Goal: Transaction & Acquisition: Download file/media

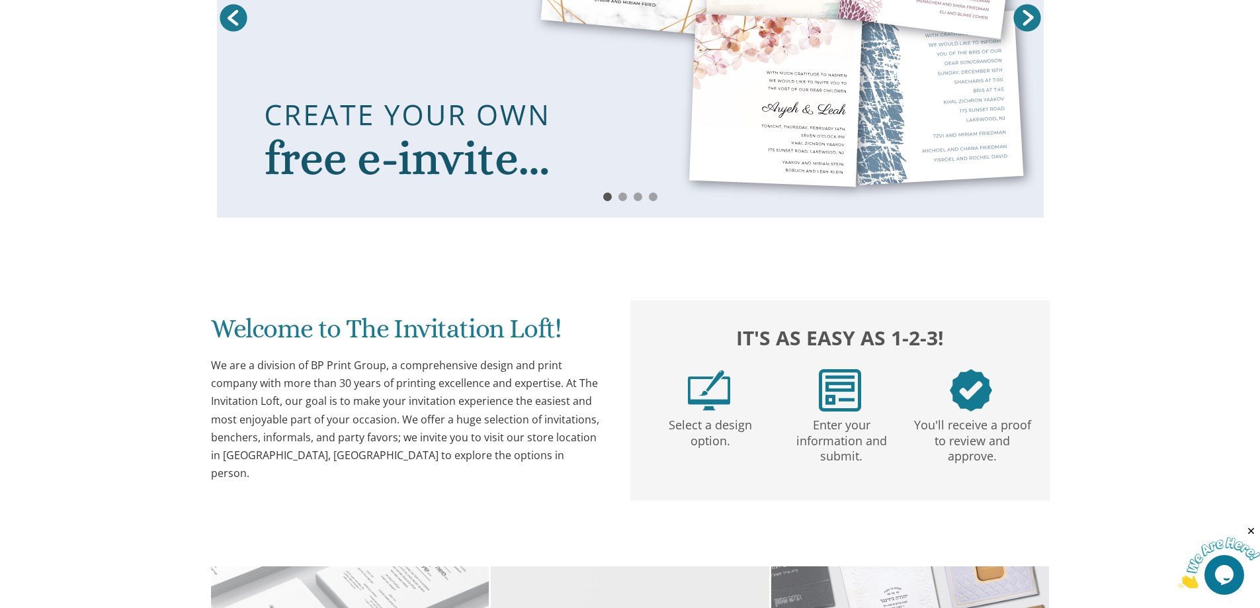
scroll to position [397, 0]
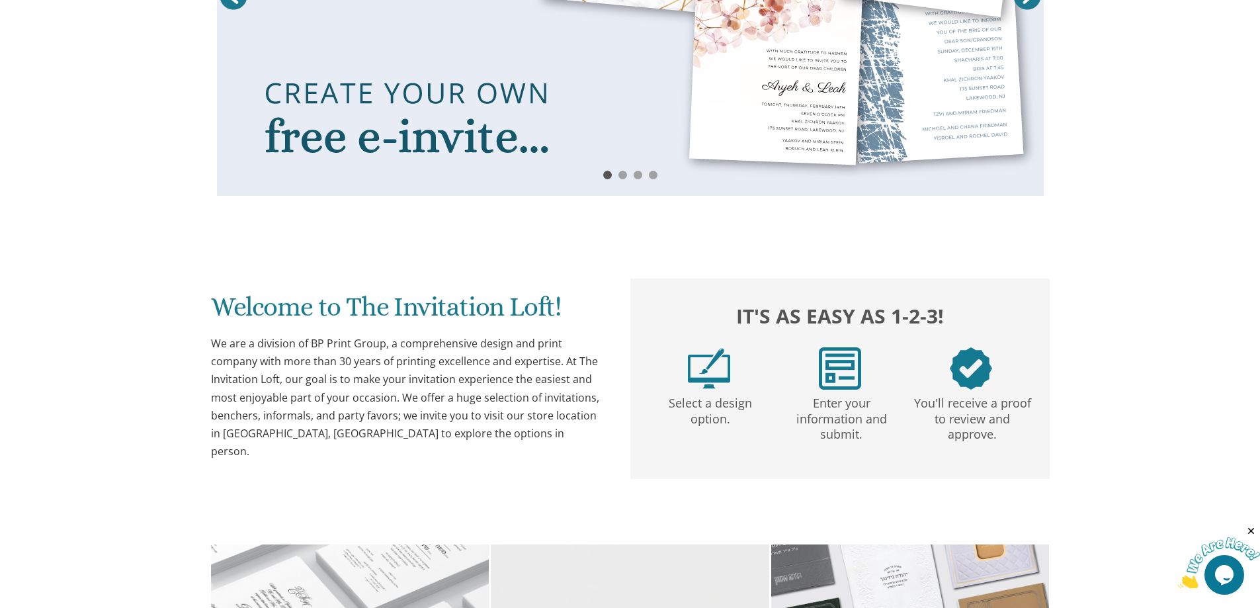
click at [718, 374] on img at bounding box center [709, 368] width 42 height 42
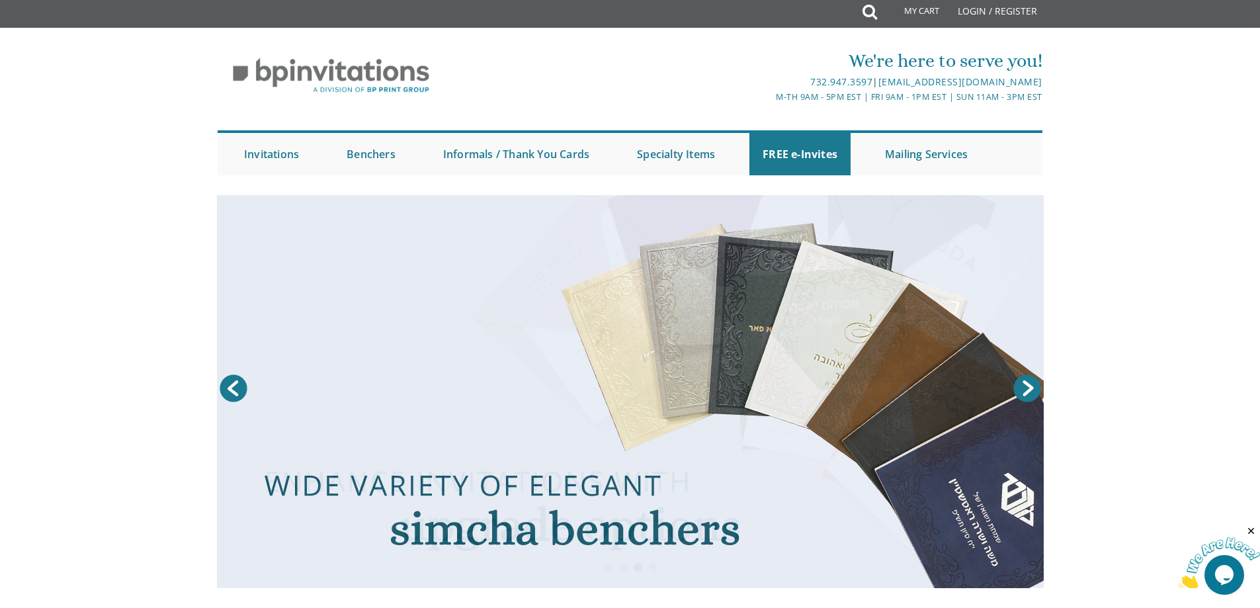
scroll to position [0, 0]
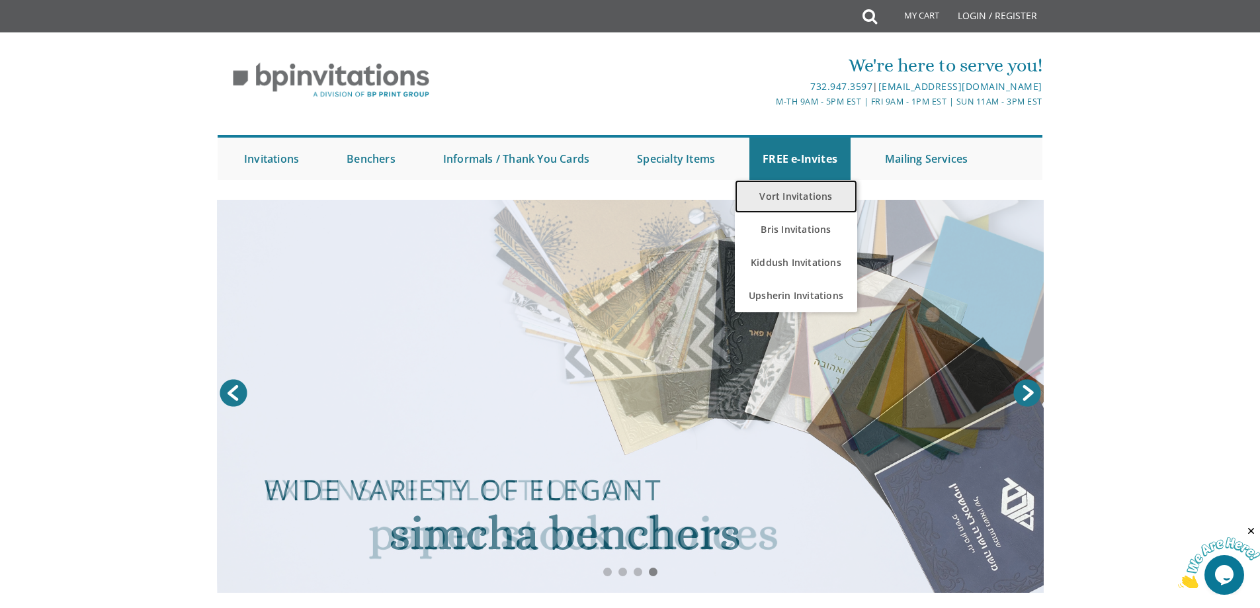
click at [802, 200] on link "Vort Invitations" at bounding box center [796, 196] width 122 height 33
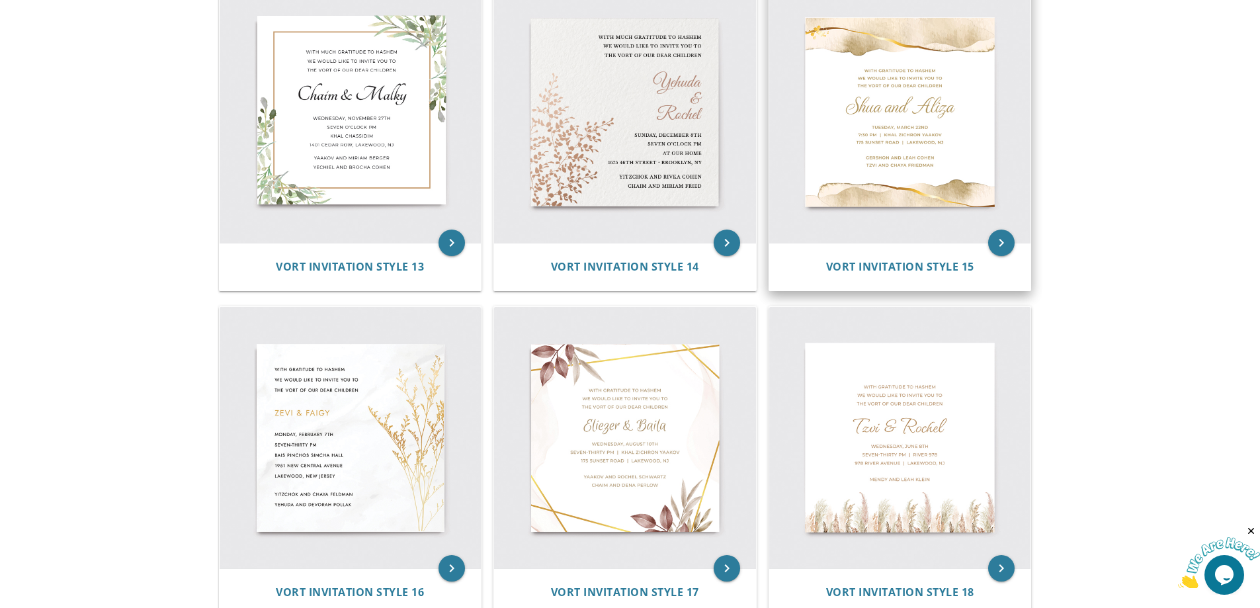
scroll to position [1653, 0]
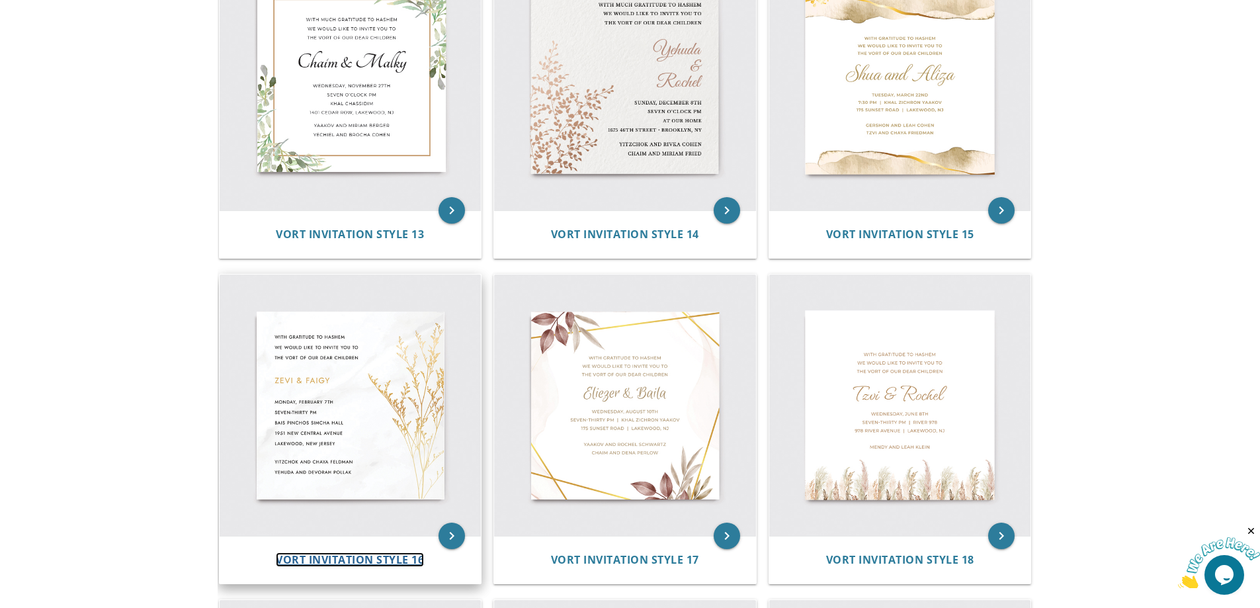
click at [325, 558] on span "Vort Invitation Style 16" at bounding box center [350, 559] width 148 height 15
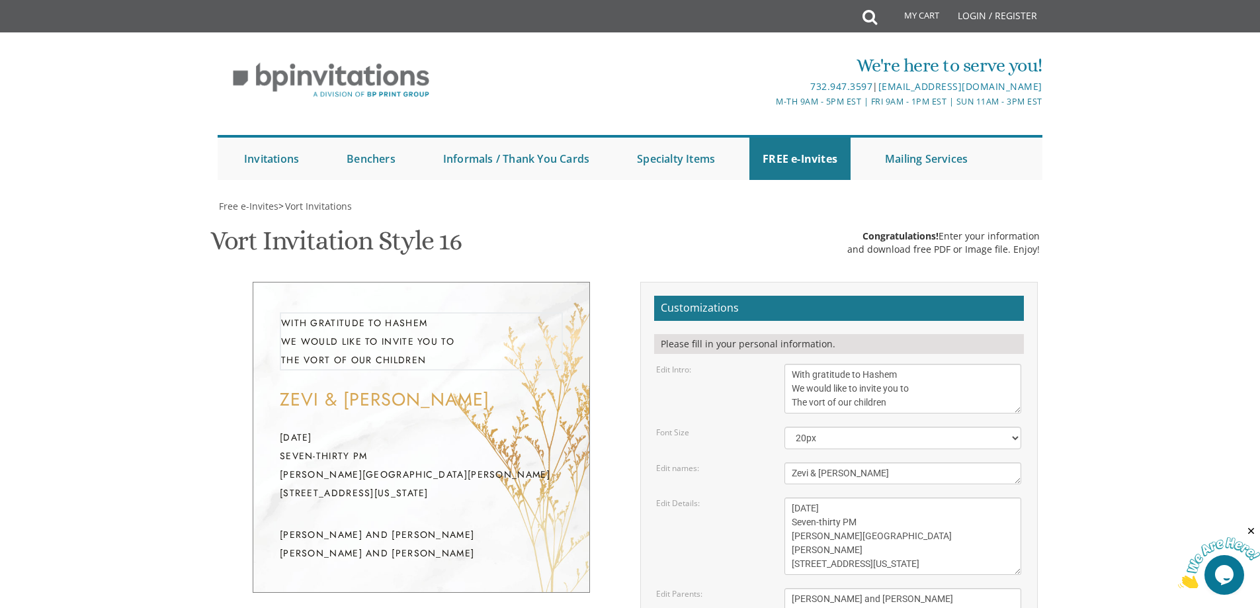
drag, startPoint x: 811, startPoint y: 407, endPoint x: 895, endPoint y: 413, distance: 84.3
click at [895, 413] on form "Customizations Please fill in your personal information. Edit Intro: With grati…" at bounding box center [839, 518] width 370 height 445
click at [907, 390] on textarea "With gratitude to Hashem We would like to invite you to The vort of our children" at bounding box center [902, 389] width 237 height 50
click at [904, 392] on textarea "With gratitude to Hashem We would like to invite you to The vort of our children" at bounding box center [902, 389] width 237 height 50
click at [998, 392] on textarea "With gratitude to Hashem We would like to invite you to The vort of our children" at bounding box center [902, 389] width 237 height 50
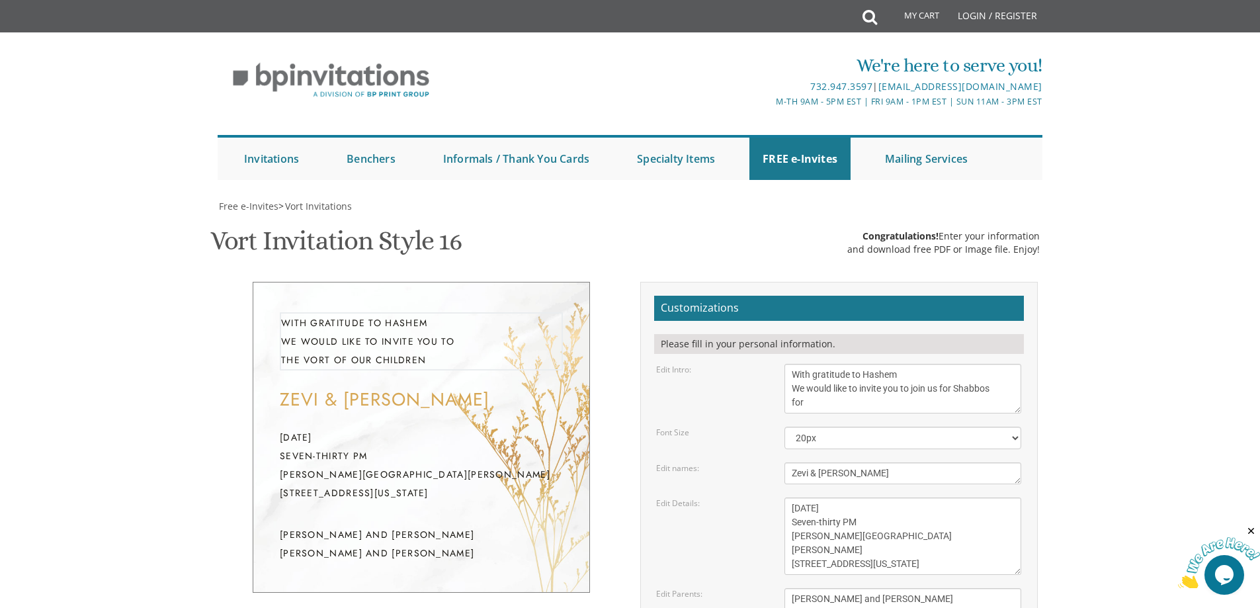
type textarea "With gratitude to Hashem We would like to invite you to join us for Shabbos for"
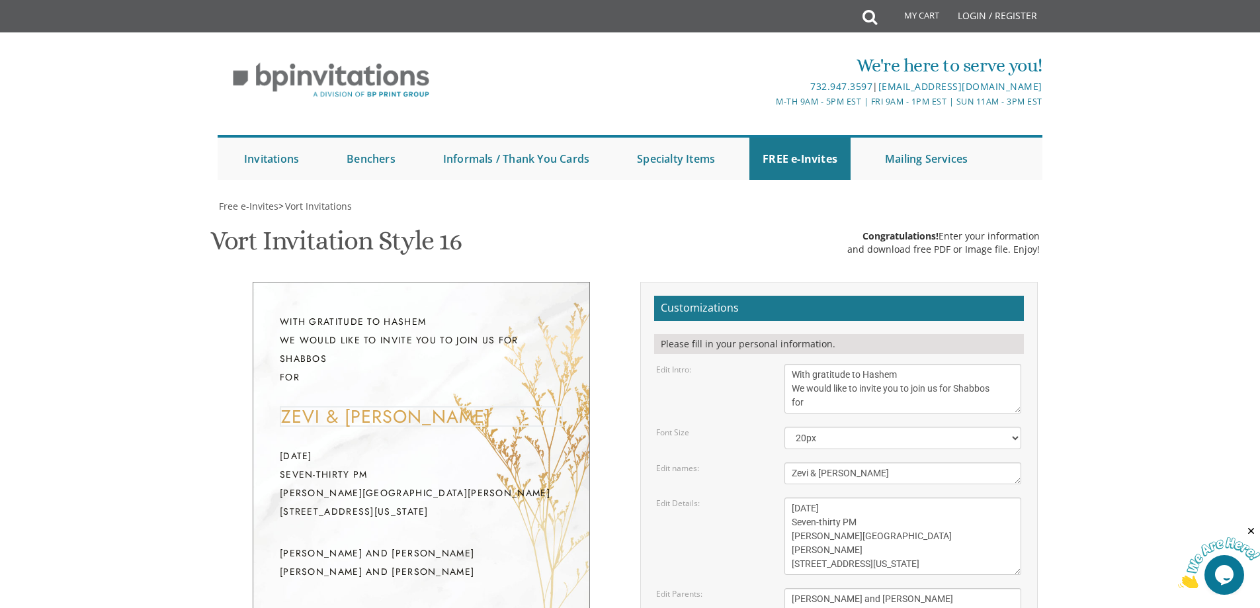
drag, startPoint x: 852, startPoint y: 474, endPoint x: 697, endPoint y: 491, distance: 156.4
click at [697, 491] on form "Customizations Please fill in your personal information. Edit Intro: With grati…" at bounding box center [839, 518] width 370 height 445
type textarea "[PERSON_NAME] aufruf"
drag, startPoint x: 790, startPoint y: 513, endPoint x: 913, endPoint y: 558, distance: 130.7
click at [913, 558] on textarea "[DATE] Seven-thirty PM [PERSON_NAME][GEOGRAPHIC_DATA][PERSON_NAME] [STREET_ADDR…" at bounding box center [902, 535] width 237 height 77
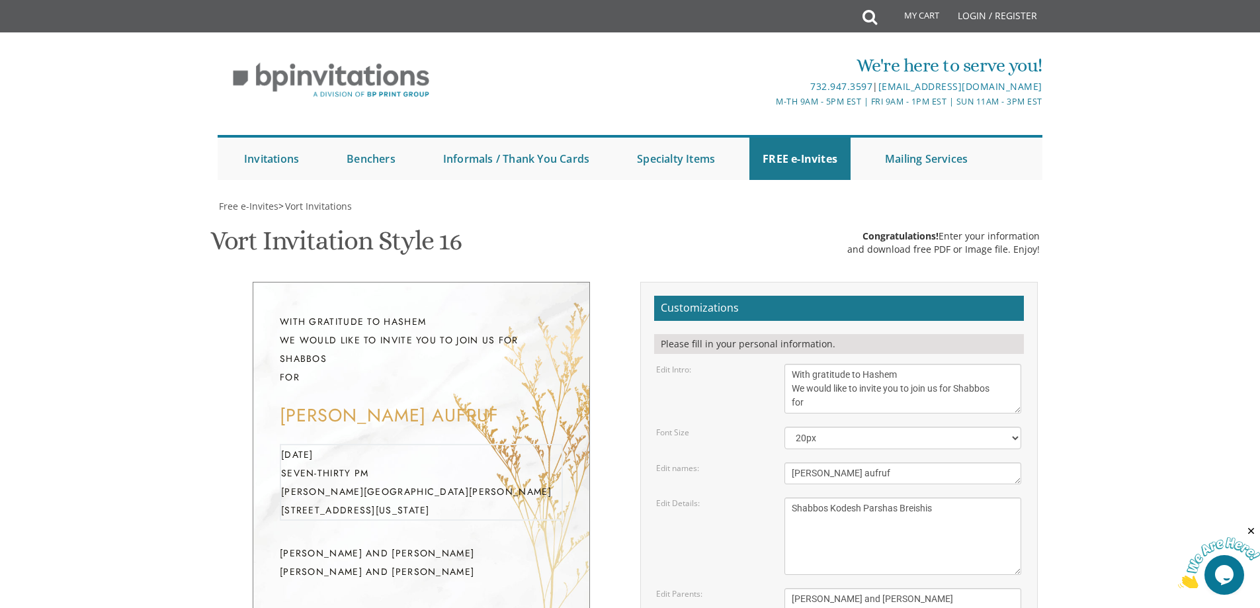
scroll to position [198, 0]
type textarea "Shabbos Kodesh Parshas Breishis"
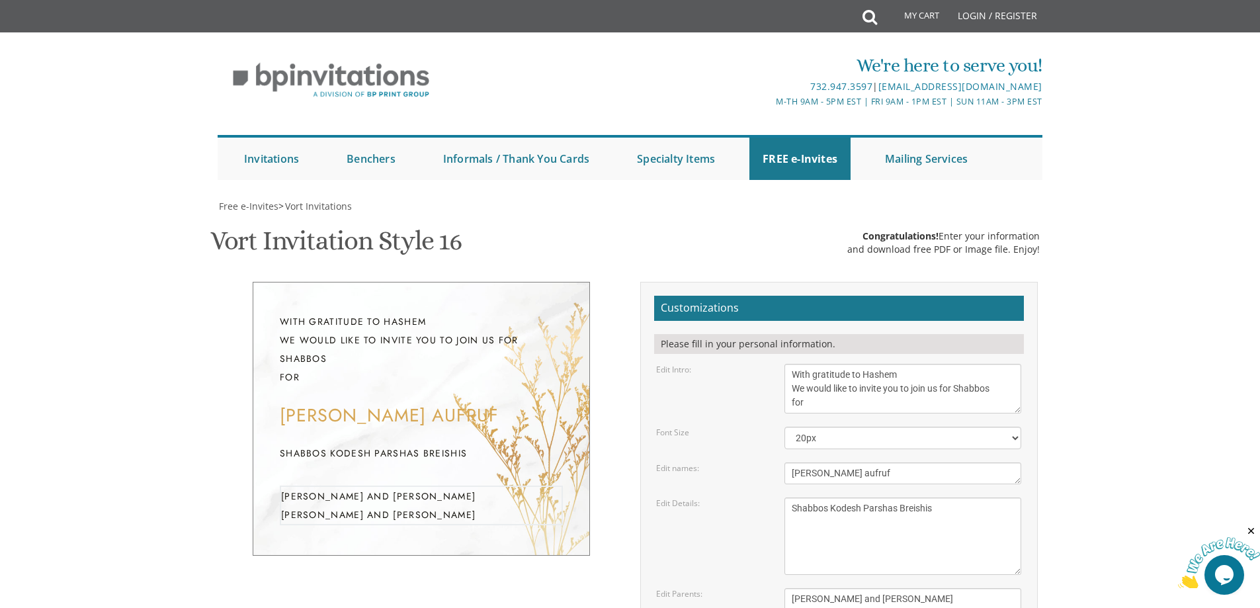
drag, startPoint x: 792, startPoint y: 401, endPoint x: 912, endPoint y: 413, distance: 120.2
click at [912, 588] on textarea "[PERSON_NAME] and [PERSON_NAME] [PERSON_NAME] and [PERSON_NAME]" at bounding box center [902, 606] width 237 height 36
click at [823, 588] on textarea "[PERSON_NAME] and [PERSON_NAME] [PERSON_NAME] and [PERSON_NAME]" at bounding box center [902, 606] width 237 height 36
type textarea "[PERSON_NAME] and [PERSON_NAME] R.S.V.P. [PERSON_NAME][EMAIL_ADDRESS][DOMAIN_NA…"
click at [1093, 441] on body "My Cart Total: View Cart Item(s) Submit My Cart Total: View Cart Item(s) Login …" at bounding box center [630, 557] width 1260 height 1115
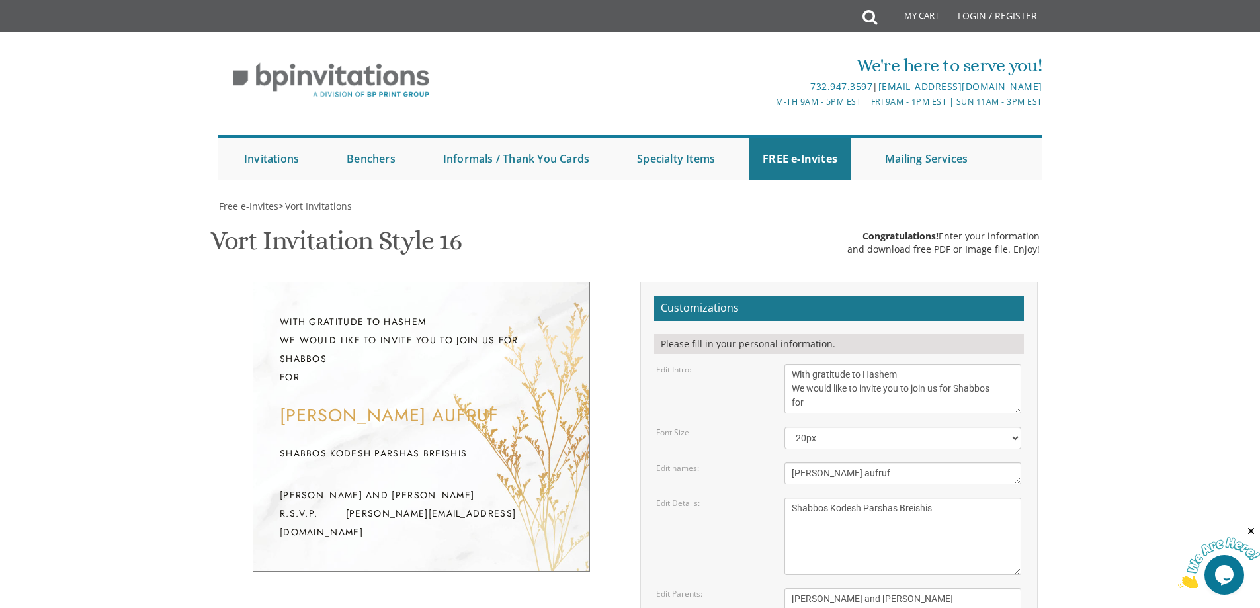
click at [944, 364] on textarea "With gratitude to Hashem We would like to invite you to The vort of our children" at bounding box center [902, 389] width 237 height 50
drag, startPoint x: 907, startPoint y: 192, endPoint x: 952, endPoint y: 189, distance: 45.8
click at [952, 364] on textarea "With gratitude to Hashem We would like to invite you to The vort of our children" at bounding box center [902, 389] width 237 height 50
drag, startPoint x: 903, startPoint y: 193, endPoint x: 1018, endPoint y: 190, distance: 115.1
click at [1018, 364] on textarea "With gratitude to Hashem We would like to invite you to The vort of our children" at bounding box center [902, 389] width 237 height 50
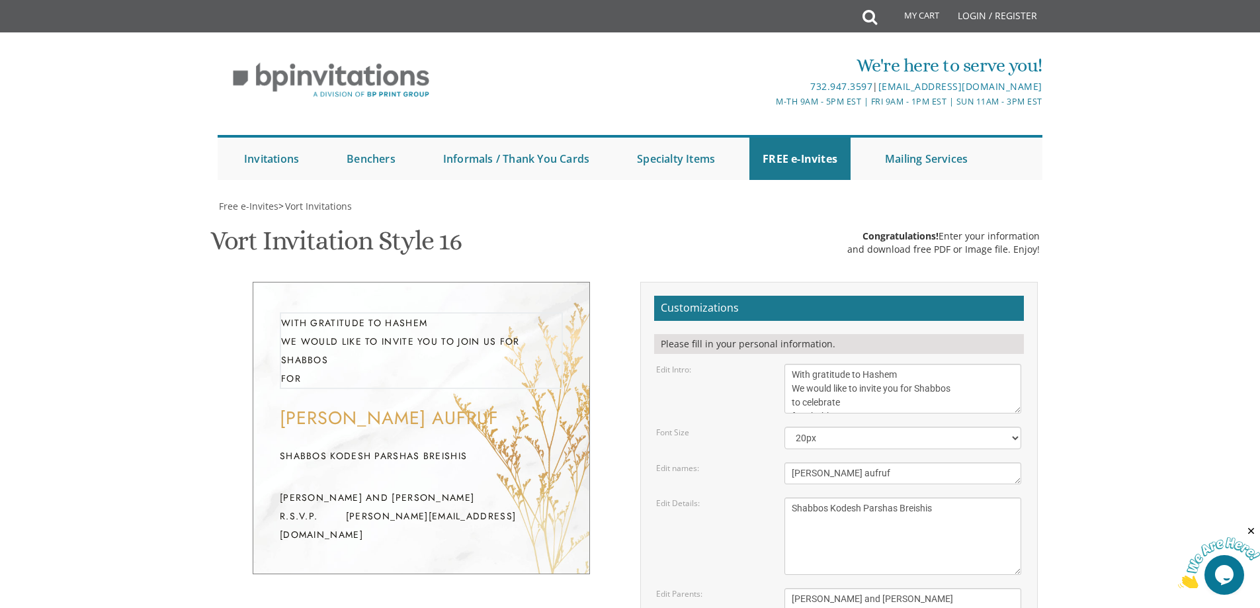
click at [1115, 274] on body "My Cart Total: View Cart Item(s) Submit My Cart Total: View Cart Item(s) Login …" at bounding box center [630, 557] width 1260 height 1115
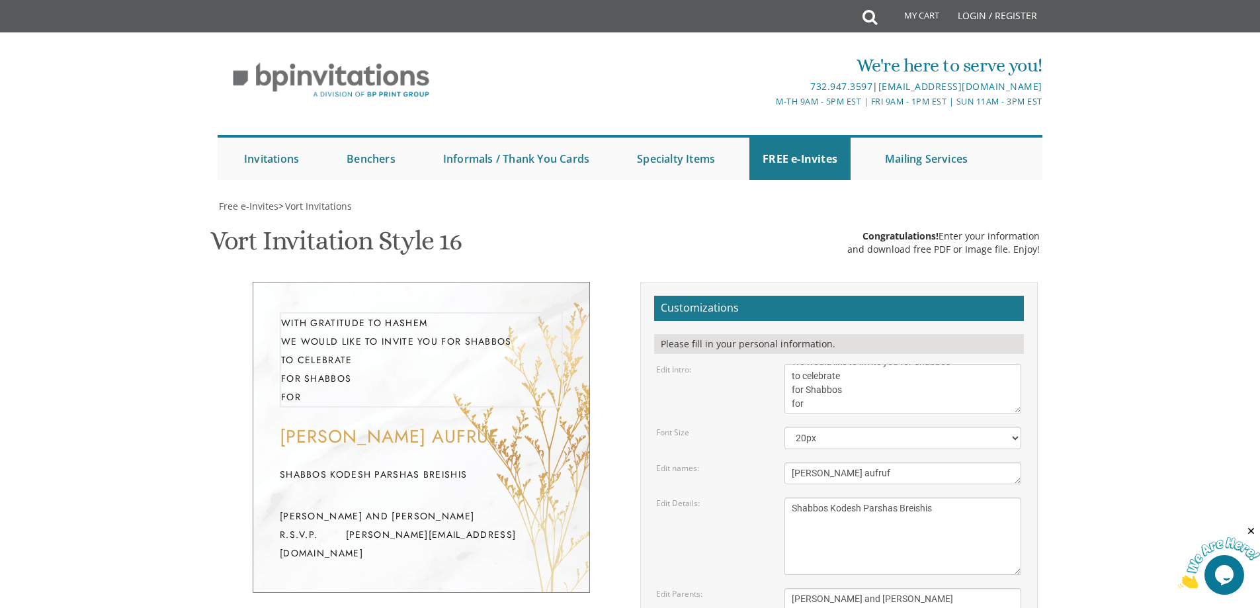
scroll to position [28, 0]
drag, startPoint x: 792, startPoint y: 188, endPoint x: 849, endPoint y: 209, distance: 59.8
click at [849, 364] on textarea "With gratitude to Hashem We would like to invite you to The vort of our children" at bounding box center [902, 389] width 237 height 50
type textarea "With gratitude to Hashem We would like to invite you for Shabbos to celebrate"
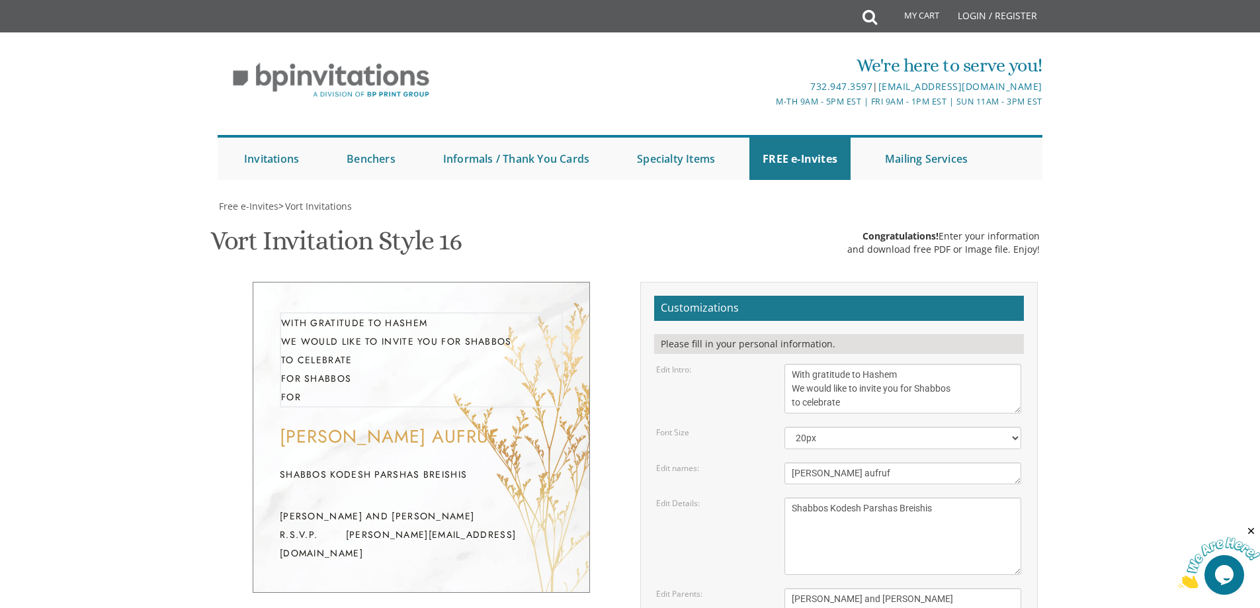
click at [1089, 323] on body "My Cart Total: View Cart Item(s) Submit My Cart Total: View Cart Item(s) Login …" at bounding box center [630, 557] width 1260 height 1115
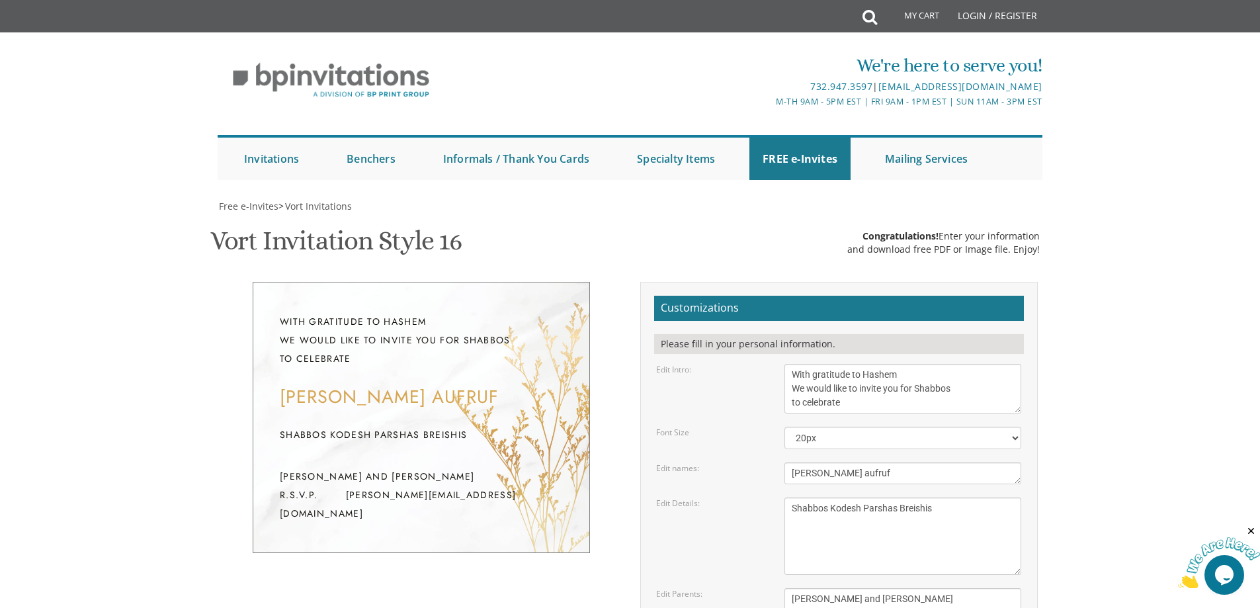
click at [932, 497] on textarea "[DATE] Seven-thirty PM [PERSON_NAME][GEOGRAPHIC_DATA][PERSON_NAME] [STREET_ADDR…" at bounding box center [902, 535] width 237 height 77
type textarea "Shabbos Kodesh Parshas Breishis [DATE]-[DATE]"
click at [1166, 447] on body "My Cart Total: View Cart Item(s) Submit My Cart Total: View Cart Item(s) Login …" at bounding box center [630, 557] width 1260 height 1115
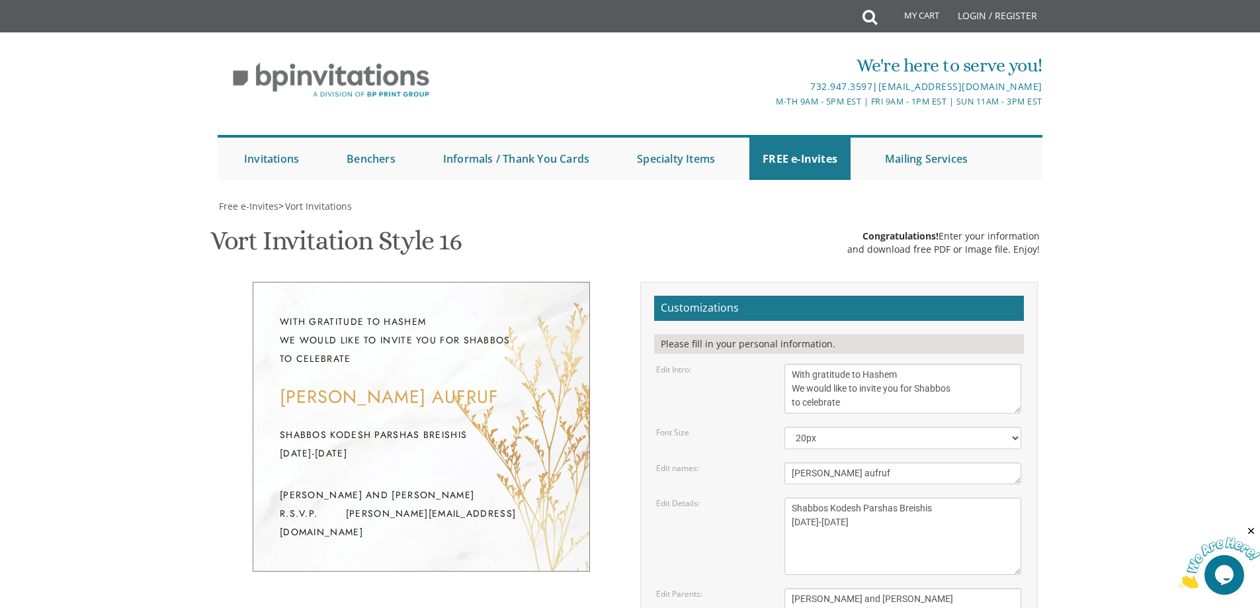
click at [957, 588] on textarea "[PERSON_NAME] and [PERSON_NAME] [PERSON_NAME] and [PERSON_NAME]" at bounding box center [902, 606] width 237 height 36
click at [449, 435] on div "With gratitude to Hashem We would like to invite you for Shabbos to celebrate […" at bounding box center [630, 523] width 835 height 482
click at [804, 462] on textarea "Zevi & [PERSON_NAME]" at bounding box center [902, 473] width 237 height 22
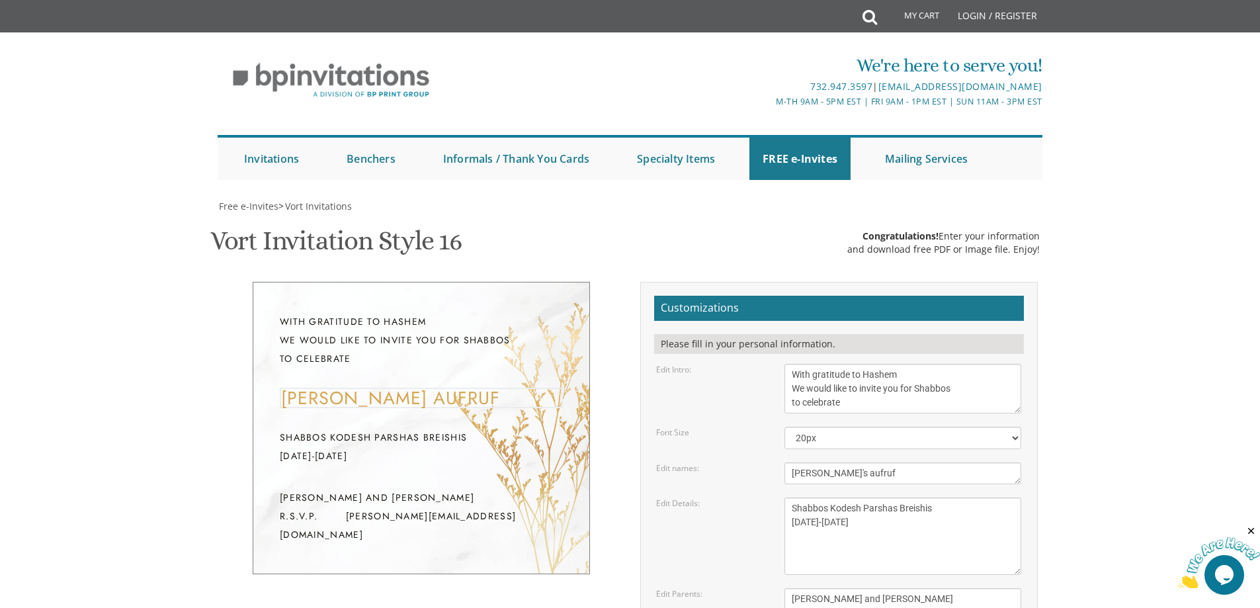
type textarea "[PERSON_NAME]'s aufruf"
click at [1134, 419] on body "My Cart Total: View Cart Item(s) Submit My Cart Total: View Cart Item(s) Login …" at bounding box center [630, 557] width 1260 height 1115
click at [1164, 386] on body "My Cart Total: View Cart Item(s) Submit My Cart Total: View Cart Item(s) Login …" at bounding box center [630, 557] width 1260 height 1115
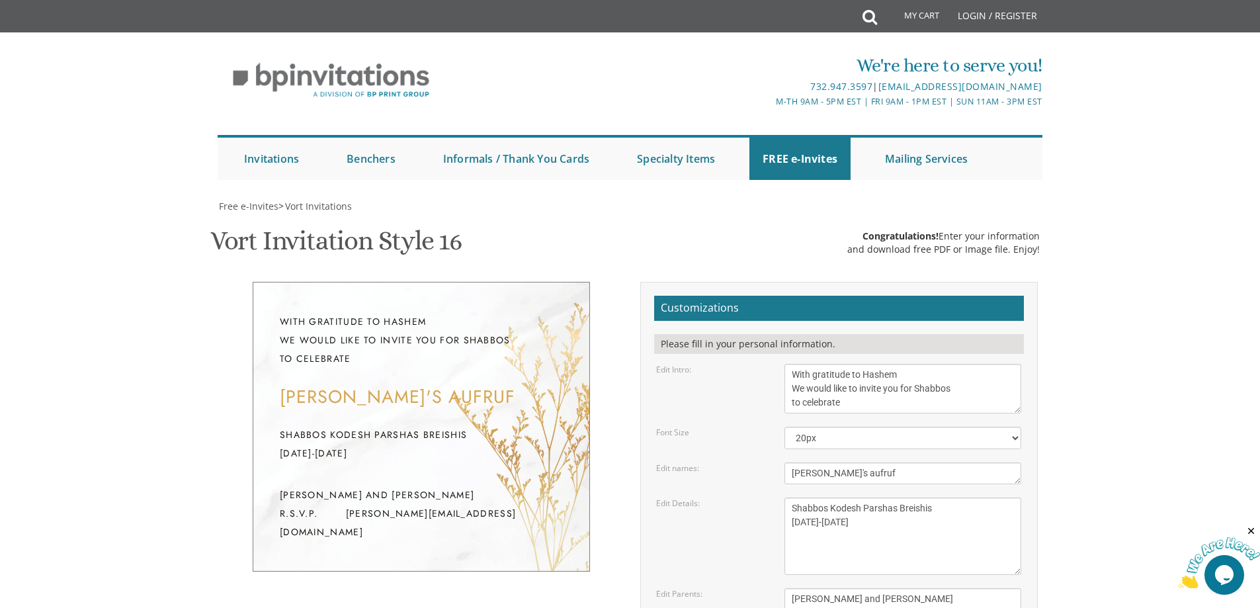
type input "[PERSON_NAME][EMAIL_ADDRESS][DOMAIN_NAME]"
